Goal: Task Accomplishment & Management: Manage account settings

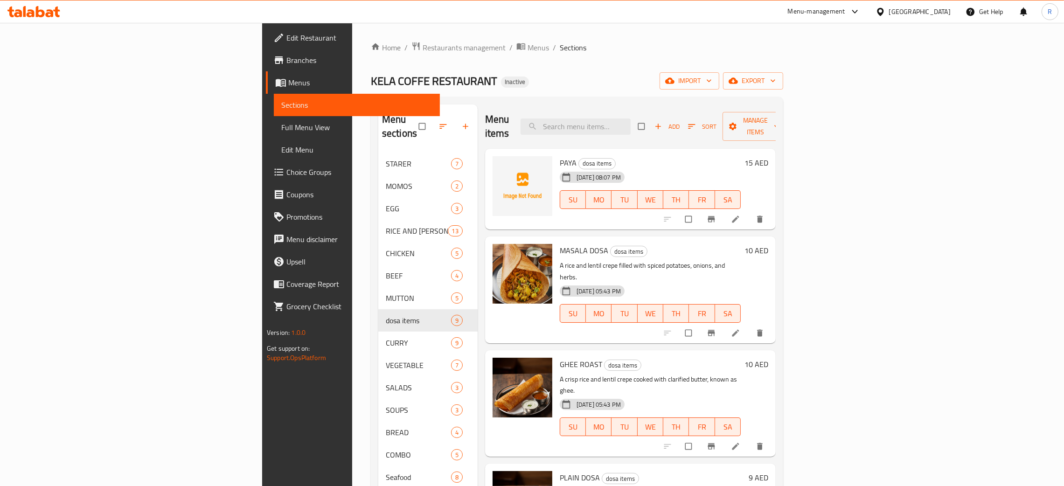
click at [897, 13] on div "[GEOGRAPHIC_DATA]" at bounding box center [920, 12] width 62 height 10
click at [854, 47] on input "text" at bounding box center [886, 47] width 102 height 10
type input "ث"
type input "egy"
click at [845, 75] on div "[GEOGRAPHIC_DATA]" at bounding box center [880, 74] width 140 height 21
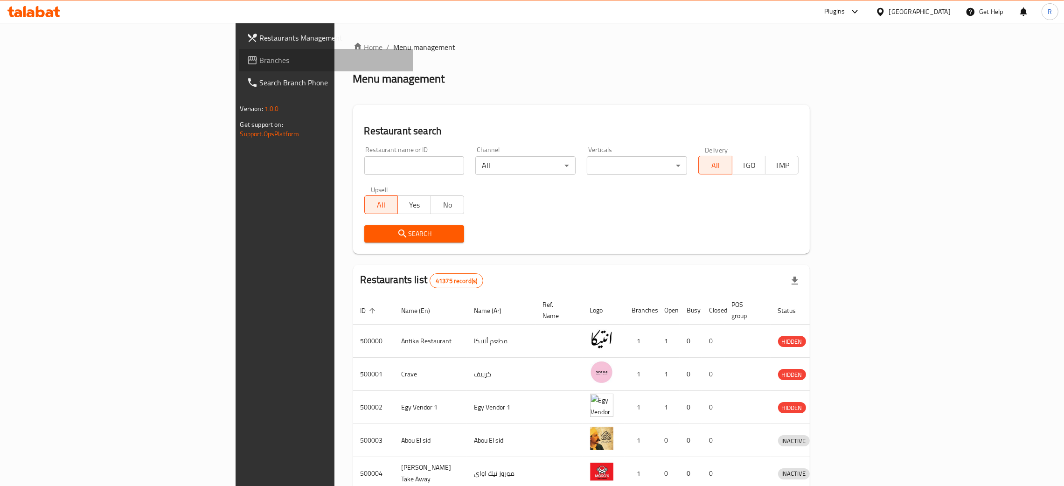
click at [260, 64] on span "Branches" at bounding box center [333, 60] width 146 height 11
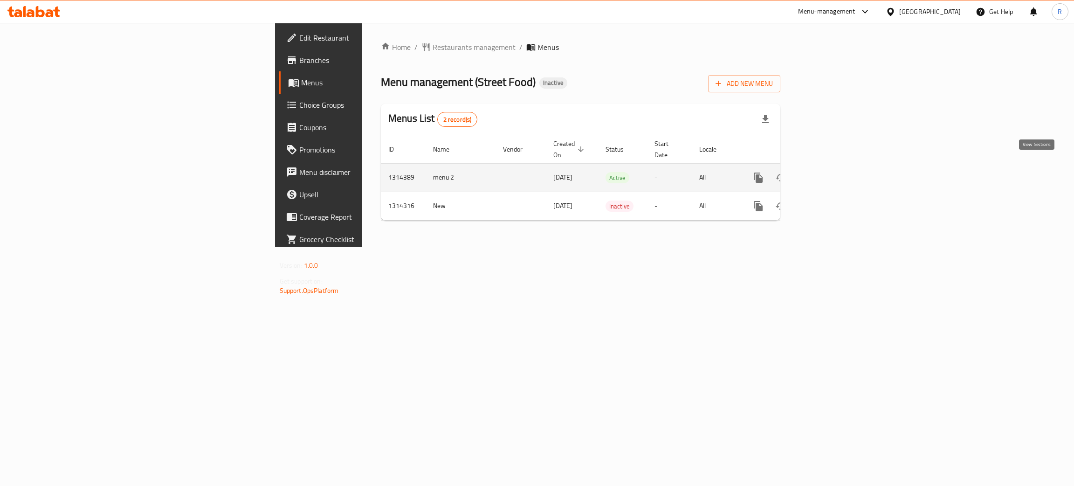
click at [831, 172] on icon "enhanced table" at bounding box center [825, 177] width 11 height 11
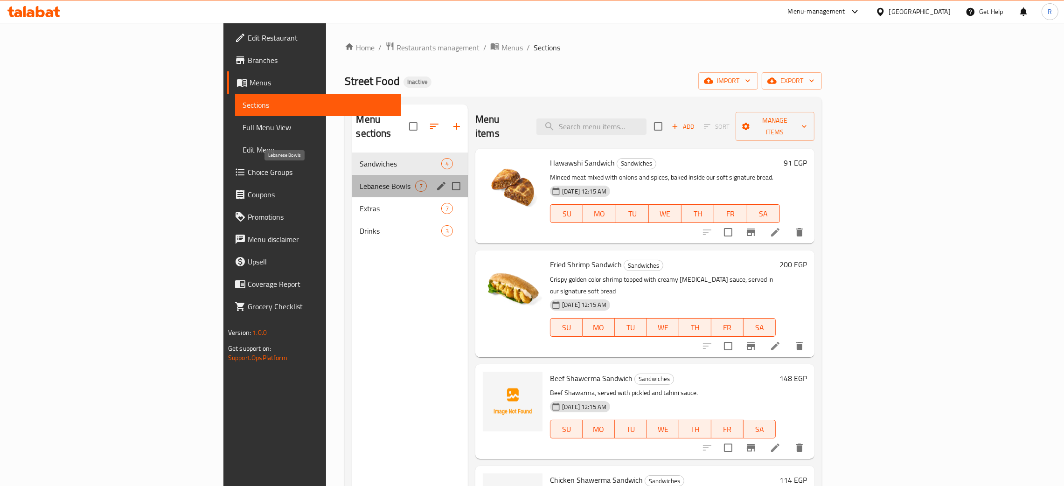
click at [360, 180] on span "Lebanese Bowls" at bounding box center [387, 185] width 55 height 11
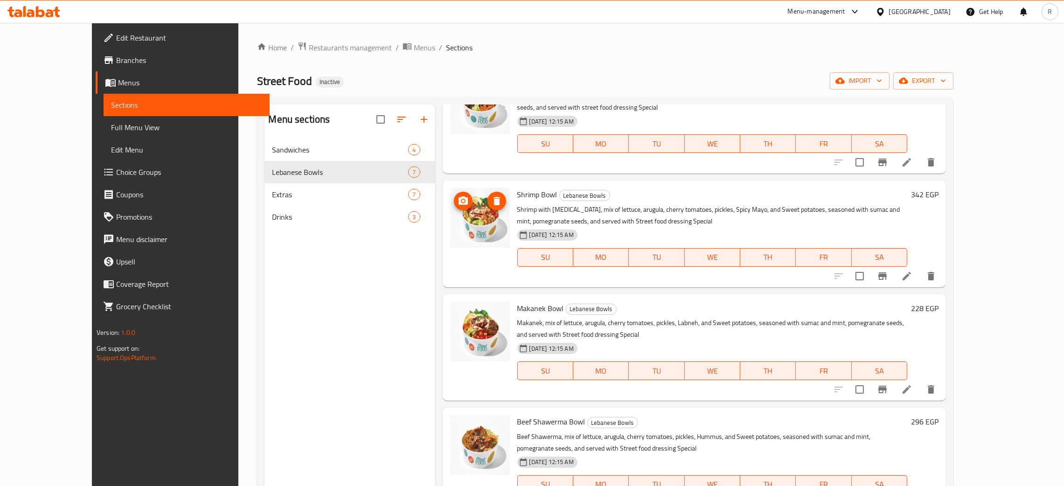
scroll to position [319, 0]
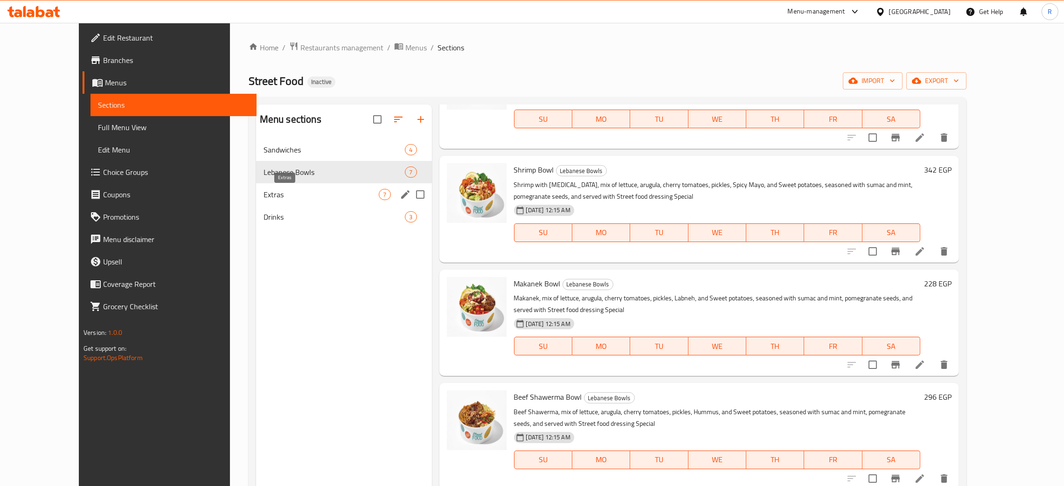
click at [263, 192] on span "Extras" at bounding box center [321, 194] width 116 height 11
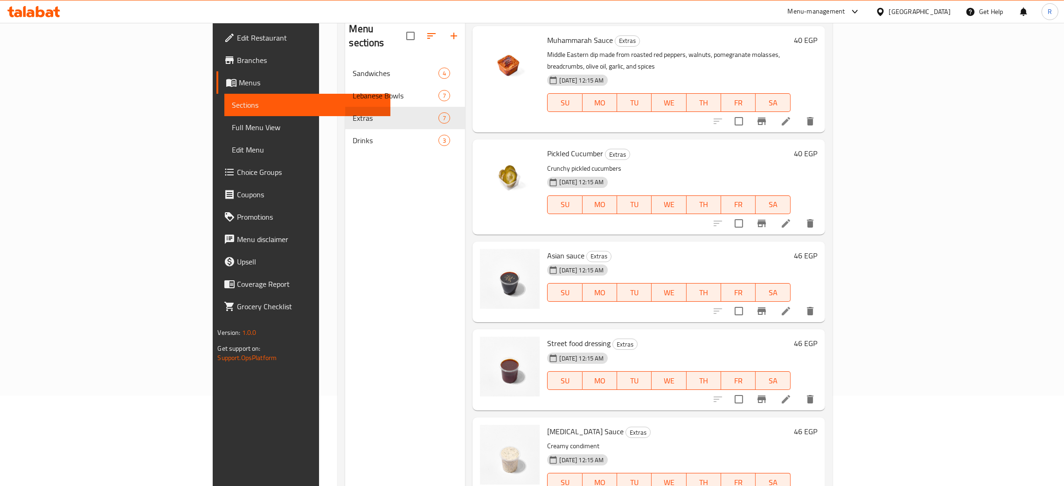
scroll to position [132, 0]
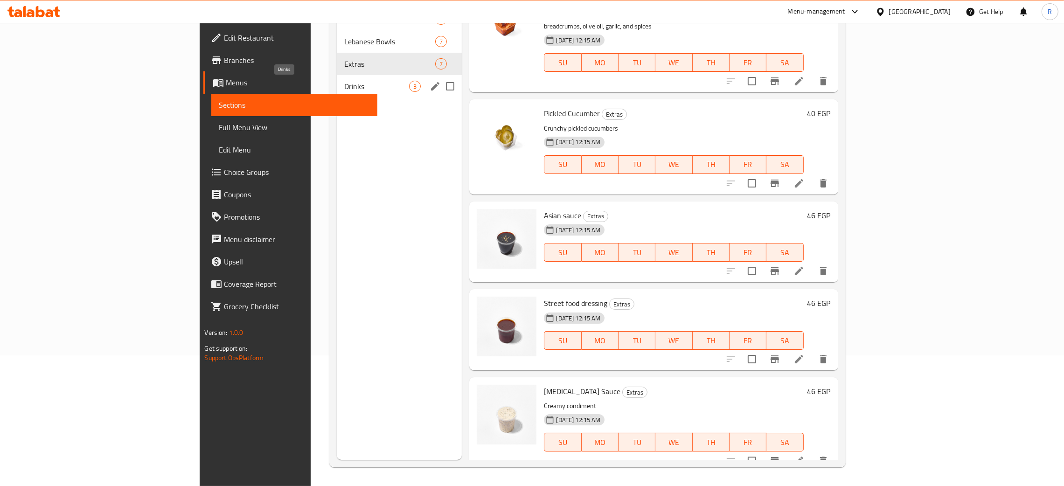
click at [344, 85] on span "Drinks" at bounding box center [376, 86] width 65 height 11
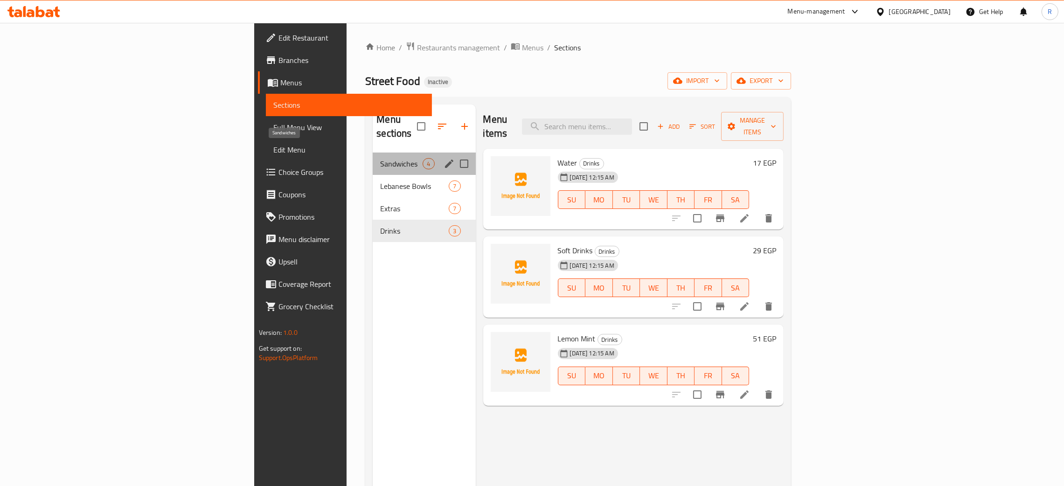
click at [380, 158] on span "Sandwiches" at bounding box center [401, 163] width 42 height 11
